Goal: Information Seeking & Learning: Find specific fact

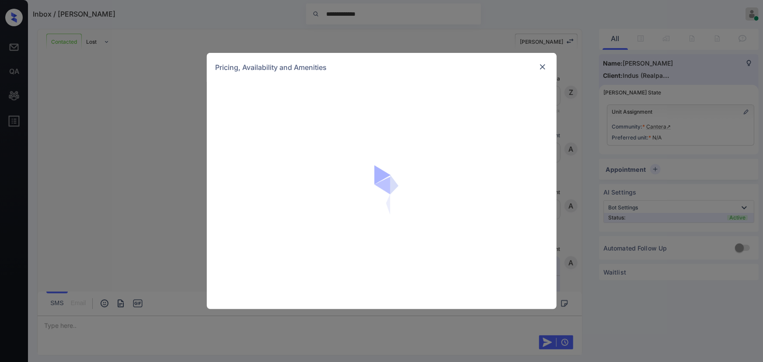
scroll to position [1640, 0]
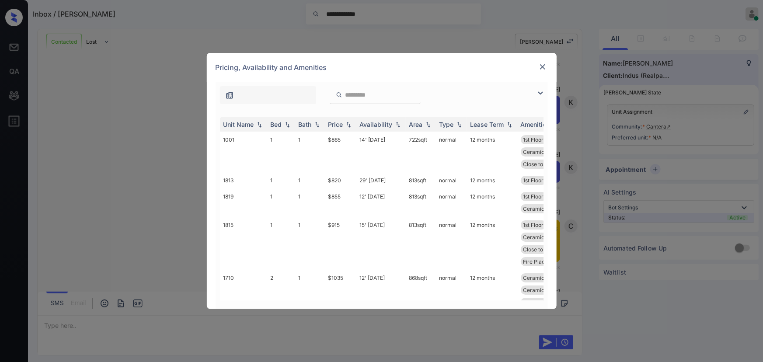
click at [539, 92] on img at bounding box center [541, 93] width 11 height 11
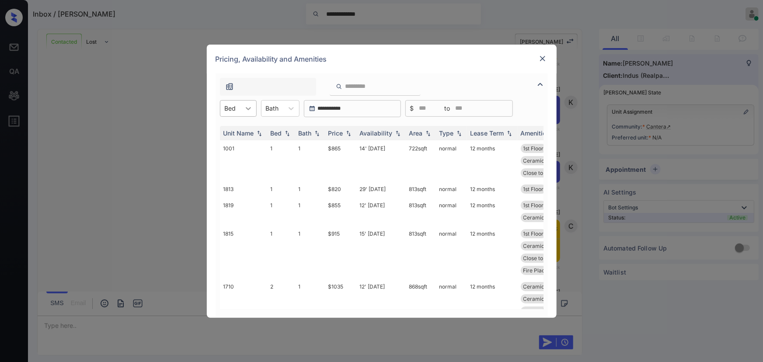
click at [244, 109] on icon at bounding box center [248, 108] width 9 height 9
click at [241, 128] on div "1" at bounding box center [238, 130] width 37 height 16
click at [291, 109] on icon at bounding box center [295, 108] width 9 height 9
click at [280, 126] on div "1" at bounding box center [285, 130] width 39 height 16
click at [343, 137] on th "Price" at bounding box center [341, 133] width 32 height 14
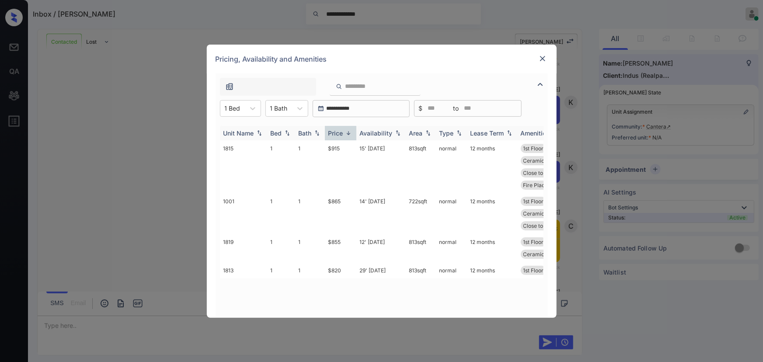
click at [345, 133] on img at bounding box center [348, 133] width 9 height 7
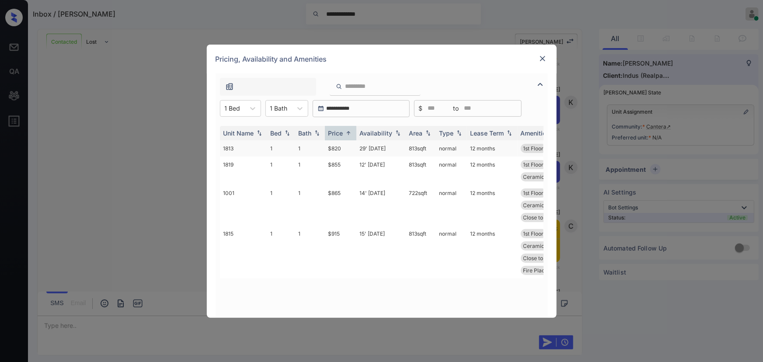
click at [345, 147] on td "$820" at bounding box center [341, 148] width 32 height 16
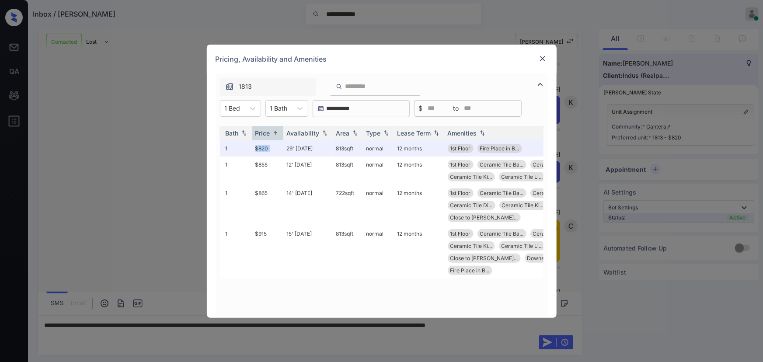
scroll to position [0, 88]
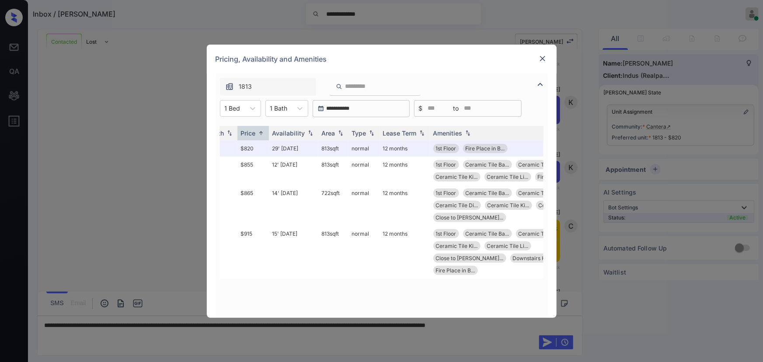
click at [579, 89] on div "**********" at bounding box center [381, 181] width 763 height 362
click at [543, 61] on img at bounding box center [543, 58] width 9 height 9
